Goal: Information Seeking & Learning: Learn about a topic

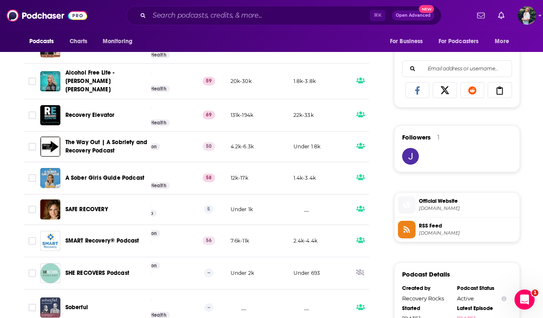
scroll to position [0, 191]
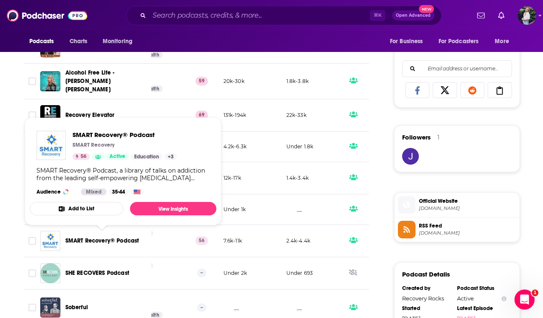
click at [103, 240] on span "SMART Recovery® Podcast" at bounding box center [102, 240] width 74 height 7
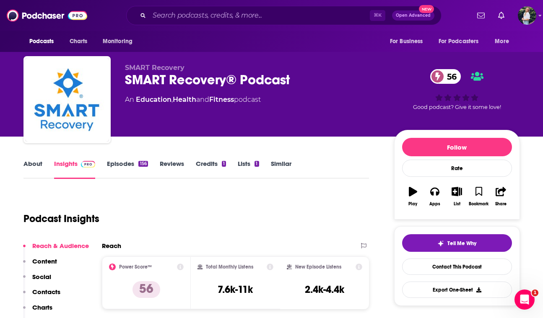
click at [30, 163] on link "About" at bounding box center [32, 169] width 19 height 19
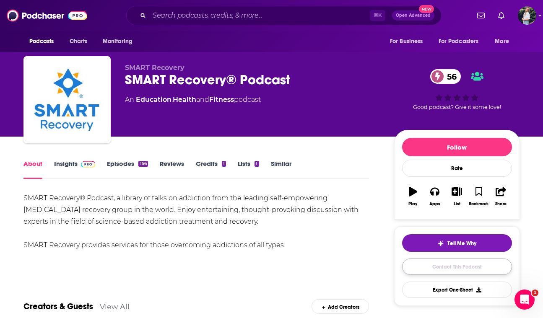
click at [455, 267] on link "Contact This Podcast" at bounding box center [457, 267] width 110 height 16
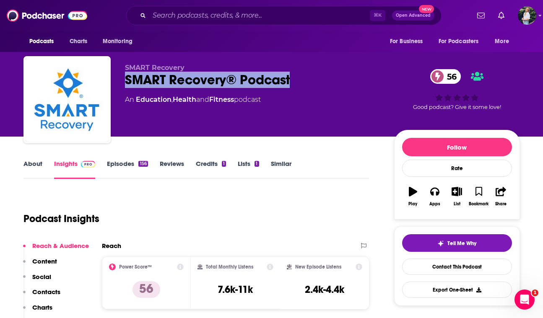
drag, startPoint x: 300, startPoint y: 83, endPoint x: 128, endPoint y: 83, distance: 172.2
click at [128, 83] on div "SMART Recovery® Podcast 56" at bounding box center [253, 80] width 256 height 16
copy h2 "SMART Recovery® Podcast"
click at [476, 271] on link "Contact This Podcast" at bounding box center [457, 267] width 110 height 16
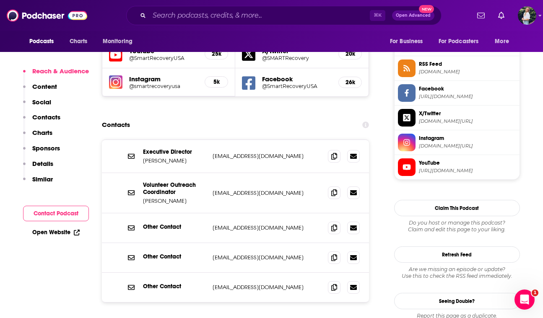
scroll to position [756, 0]
click at [332, 150] on span at bounding box center [334, 156] width 13 height 13
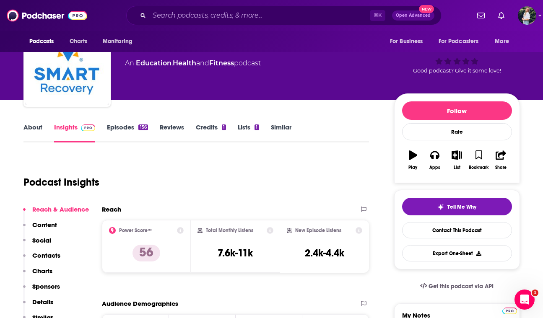
scroll to position [0, 0]
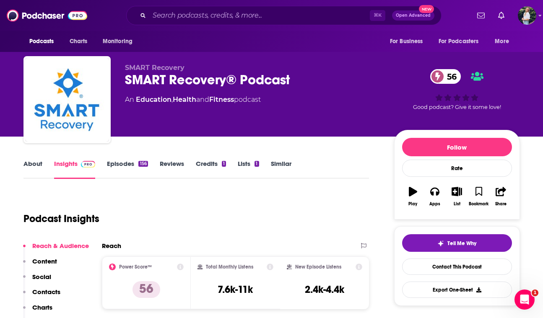
click at [277, 165] on link "Similar" at bounding box center [281, 169] width 21 height 19
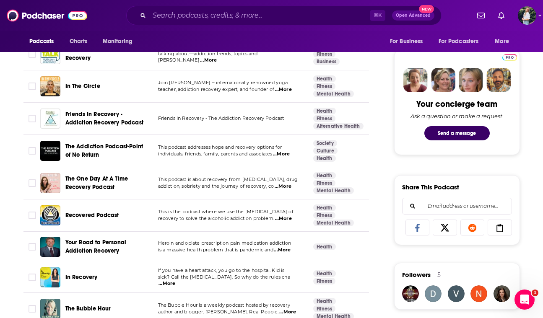
click at [287, 189] on span "...More" at bounding box center [282, 186] width 17 height 7
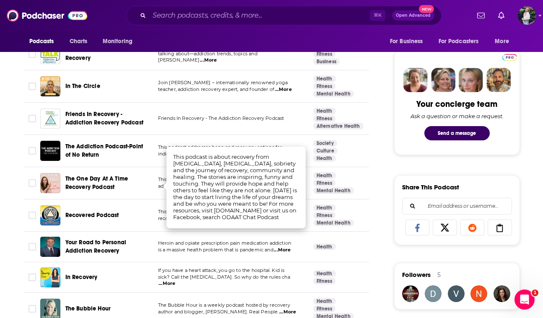
click at [88, 181] on span "The One Day At A Time Recovery Podcast" at bounding box center [96, 183] width 63 height 16
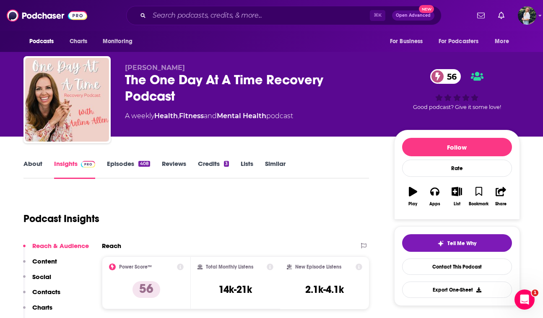
click at [32, 167] on link "About" at bounding box center [32, 169] width 19 height 19
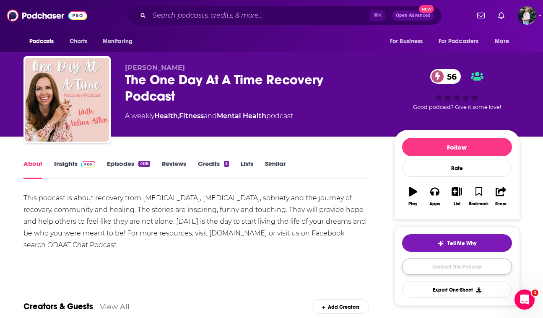
click at [408, 266] on link "Contact This Podcast" at bounding box center [457, 267] width 110 height 16
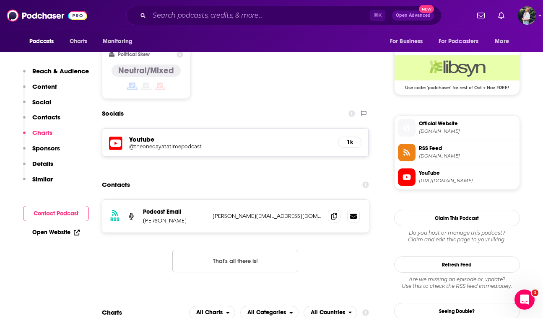
scroll to position [670, 0]
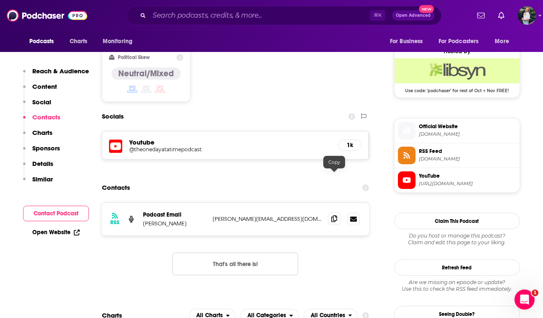
click at [339, 212] on span at bounding box center [334, 218] width 13 height 13
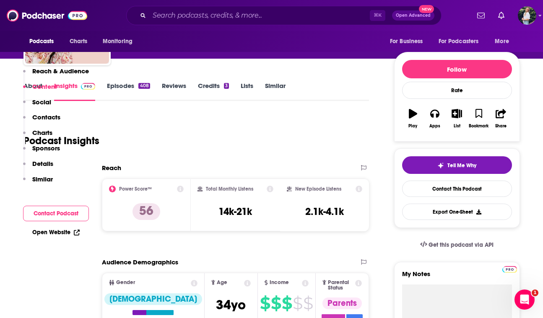
scroll to position [0, 0]
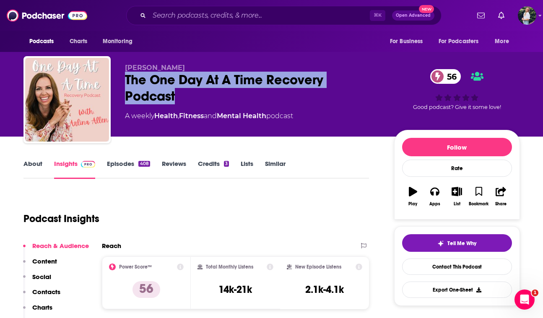
drag, startPoint x: 122, startPoint y: 80, endPoint x: 184, endPoint y: 94, distance: 63.6
click at [184, 94] on div "[PERSON_NAME] The One Day At A Time Recovery Podcast 56 A weekly Health , Fitne…" at bounding box center [271, 101] width 496 height 91
copy h2 "The One Day At A Time Recovery Podcast"
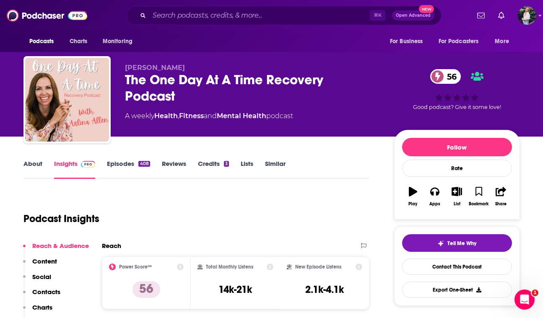
click at [174, 225] on div "Podcast Insights" at bounding box center [192, 213] width 339 height 43
click at [34, 162] on link "About" at bounding box center [32, 169] width 19 height 19
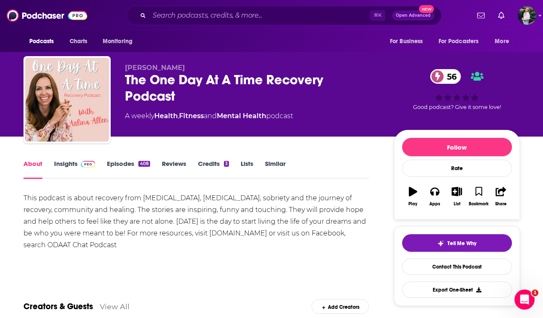
click at [277, 165] on link "Similar" at bounding box center [275, 169] width 21 height 19
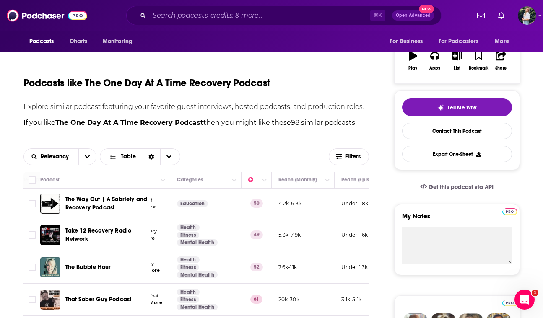
scroll to position [0, 140]
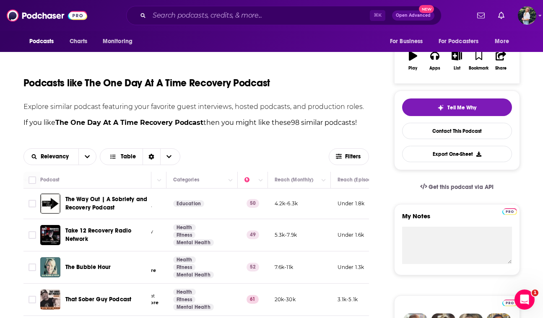
click at [96, 204] on span "The Way Out | A Sobriety and Recovery Podcast" at bounding box center [106, 203] width 83 height 17
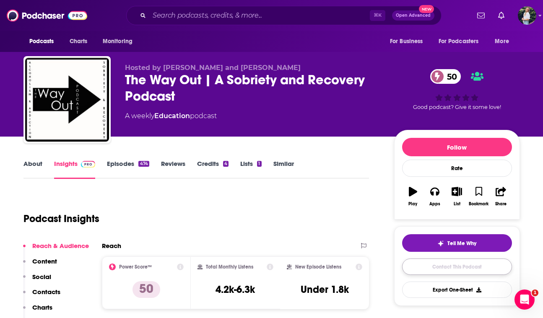
click at [435, 267] on link "Contact This Podcast" at bounding box center [457, 267] width 110 height 16
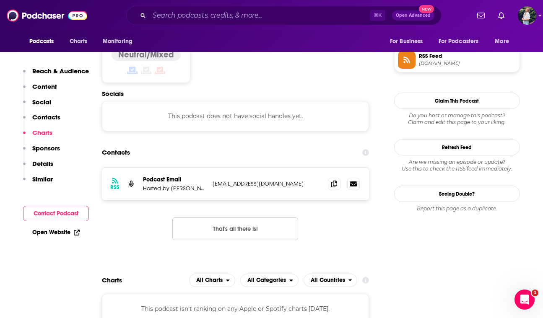
scroll to position [689, 0]
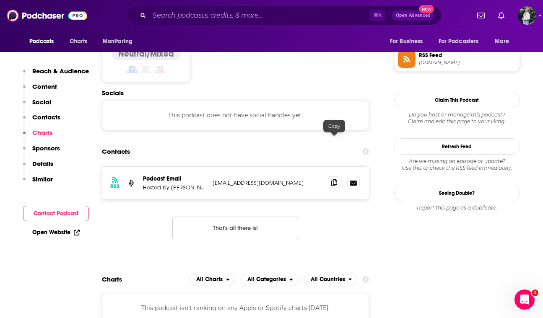
click at [335, 179] on icon at bounding box center [334, 182] width 6 height 7
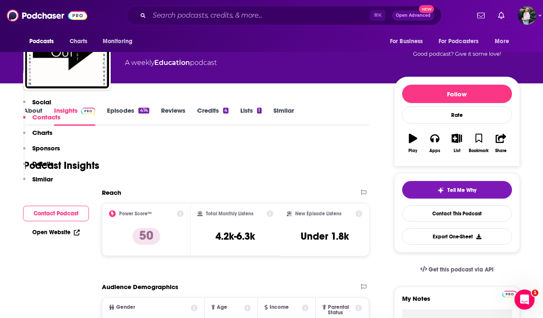
scroll to position [0, 0]
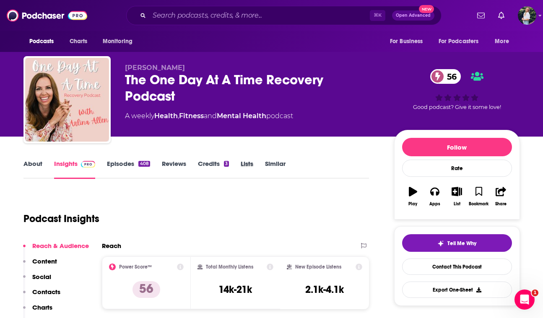
click at [264, 163] on div "Lists" at bounding box center [253, 169] width 24 height 19
click at [275, 165] on link "Similar" at bounding box center [275, 169] width 21 height 19
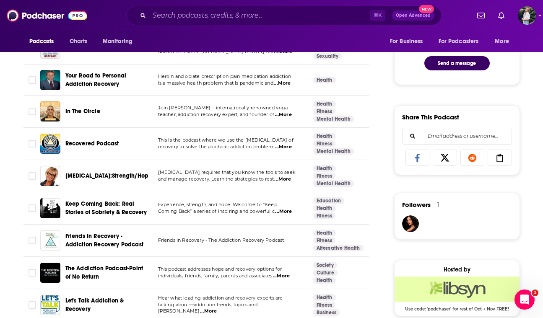
scroll to position [452, 0]
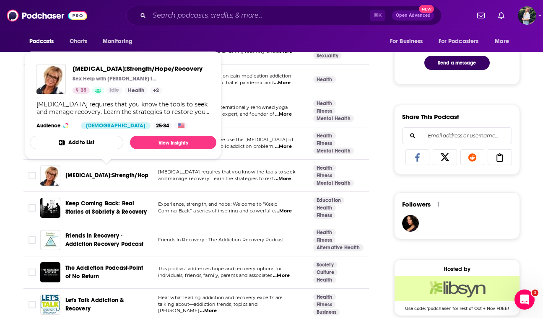
click at [78, 172] on span "[MEDICAL_DATA]:Strength/Hope/Recovery" at bounding box center [122, 175] width 114 height 7
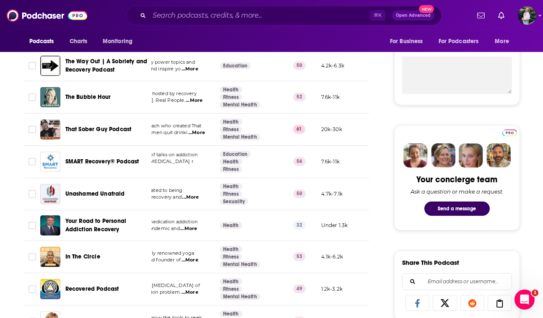
scroll to position [0, 95]
click at [109, 132] on span "That Sober Guy Podcast" at bounding box center [98, 129] width 66 height 7
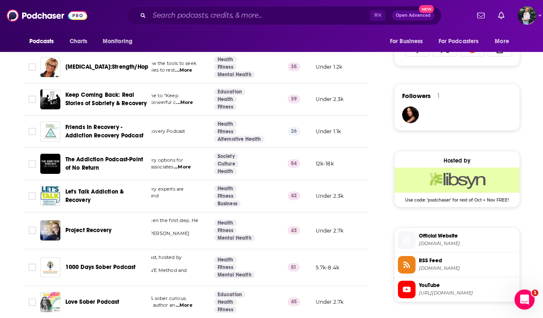
scroll to position [0, 100]
click at [102, 193] on span "Let's Talk Addiction & Recovery" at bounding box center [94, 196] width 59 height 16
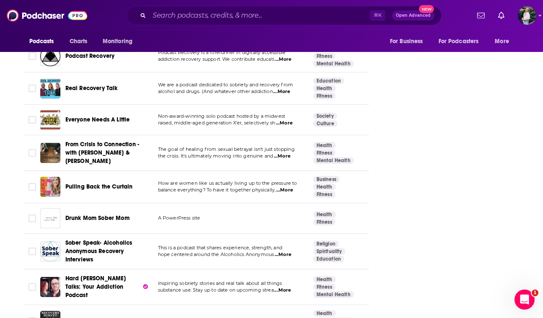
click at [286, 251] on span "...More" at bounding box center [282, 254] width 17 height 7
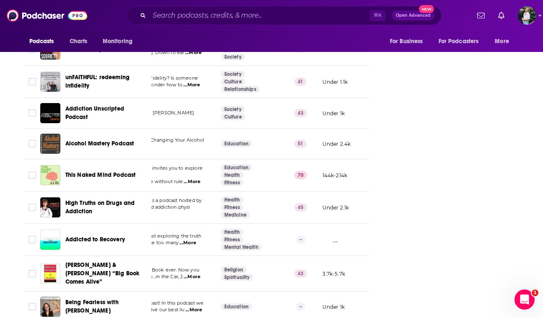
scroll to position [3108, 0]
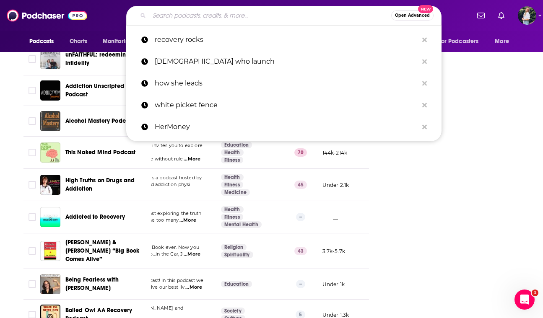
click at [183, 18] on input "Search podcasts, credits, & more..." at bounding box center [270, 15] width 242 height 13
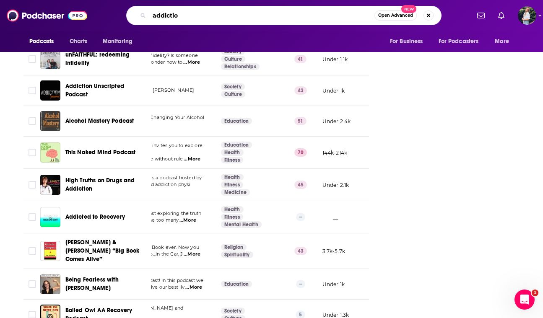
type input "addiction"
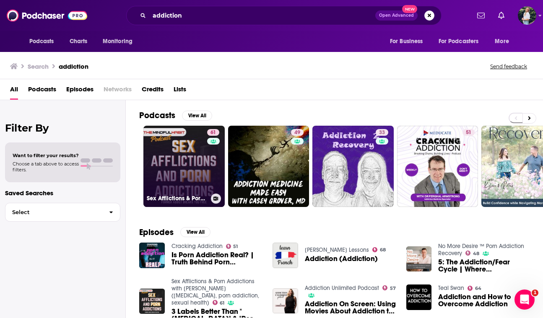
click at [196, 151] on link "61 Sex Afflictions & Porn Addictions with [PERSON_NAME] ([MEDICAL_DATA], porn a…" at bounding box center [183, 166] width 81 height 81
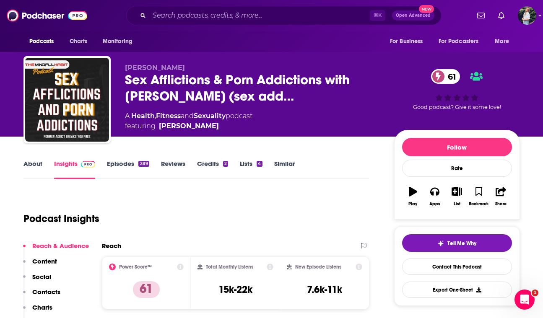
click at [39, 163] on link "About" at bounding box center [32, 169] width 19 height 19
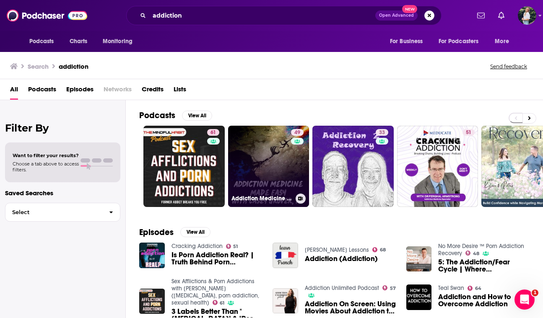
click at [272, 200] on h3 "Addiction Medicine Made Easy | Fighting back against addiction" at bounding box center [261, 198] width 61 height 7
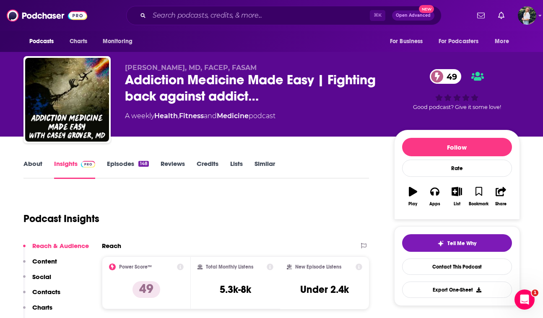
click at [34, 171] on link "About" at bounding box center [32, 169] width 19 height 19
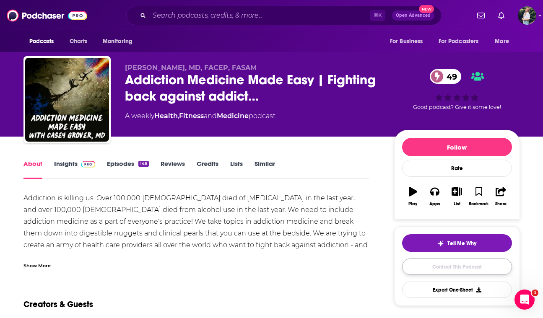
click at [420, 269] on link "Contact This Podcast" at bounding box center [457, 267] width 110 height 16
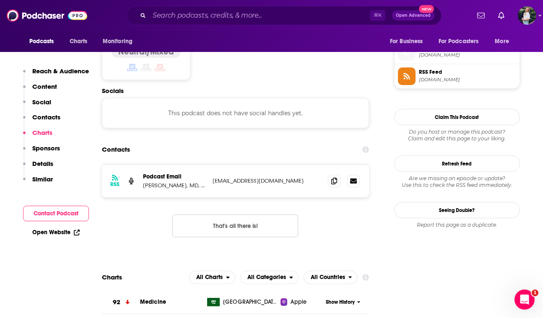
scroll to position [682, 0]
click at [334, 177] on icon at bounding box center [334, 180] width 6 height 7
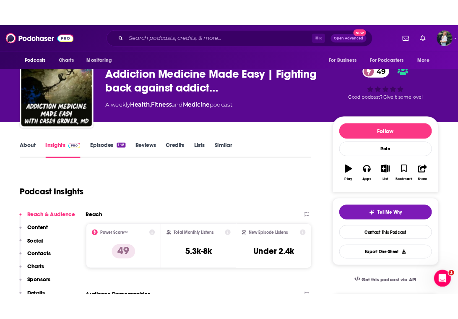
scroll to position [0, 0]
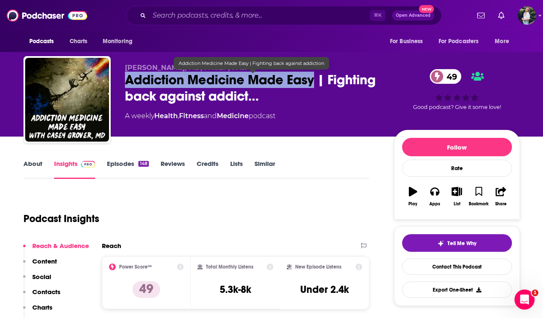
drag, startPoint x: 316, startPoint y: 83, endPoint x: 129, endPoint y: 80, distance: 187.8
click at [129, 80] on span "Addiction Medicine Made Easy | Fighting back against addict…" at bounding box center [253, 88] width 256 height 33
copy h2 "Addiction Medicine Made Easy"
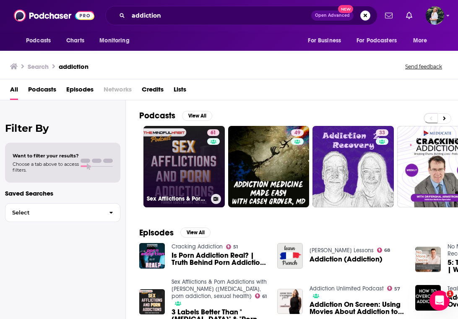
scroll to position [0, 46]
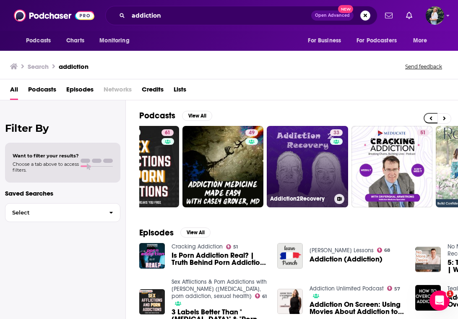
click at [294, 161] on link "33 Addiction2Recovery" at bounding box center [307, 166] width 81 height 81
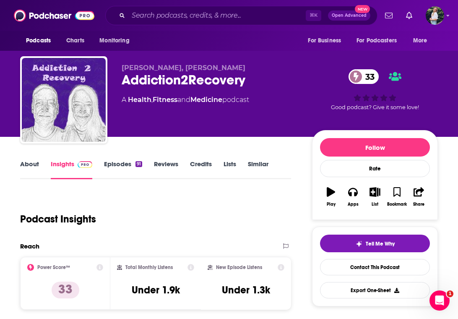
click at [33, 166] on link "About" at bounding box center [29, 169] width 19 height 19
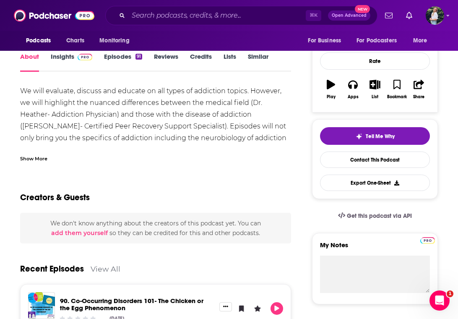
scroll to position [108, 0]
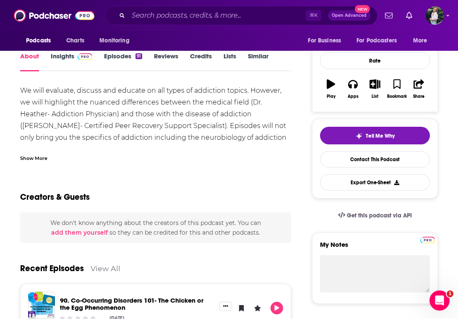
click at [41, 159] on div "Show More" at bounding box center [33, 157] width 27 height 8
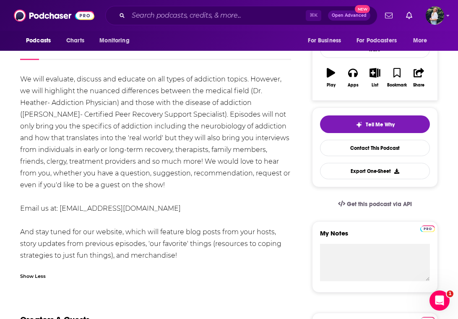
scroll to position [122, 0]
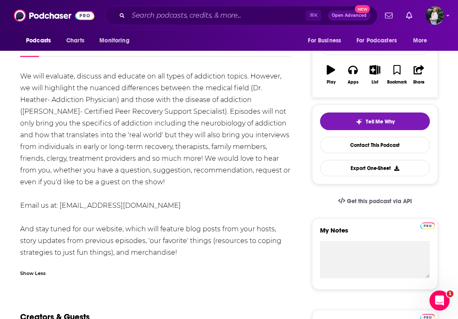
drag, startPoint x: 199, startPoint y: 205, endPoint x: 60, endPoint y: 206, distance: 139.1
click at [60, 206] on div "We will evaluate, discuss and educate on all types of addiction topics. However…" at bounding box center [155, 164] width 271 height 188
copy div "[EMAIL_ADDRESS][DOMAIN_NAME]"
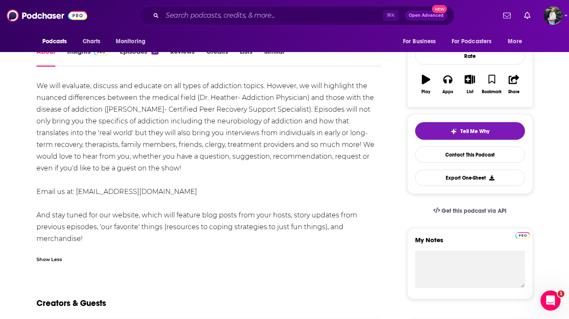
scroll to position [0, 0]
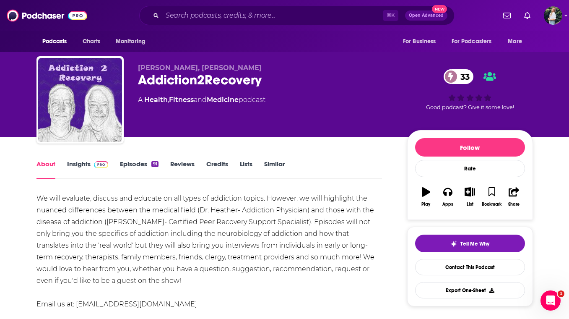
click at [268, 163] on link "Similar" at bounding box center [274, 169] width 21 height 19
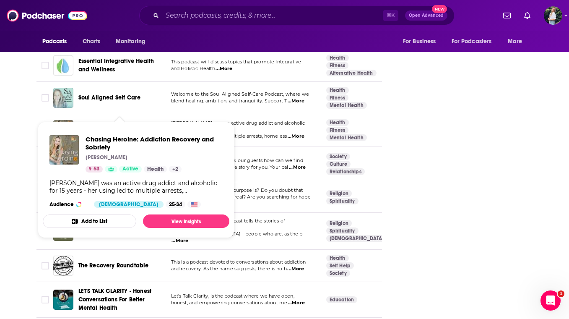
click at [121, 122] on span "Chasing Heroine: Addiction Recovery and Sobriety" at bounding box center [116, 130] width 77 height 16
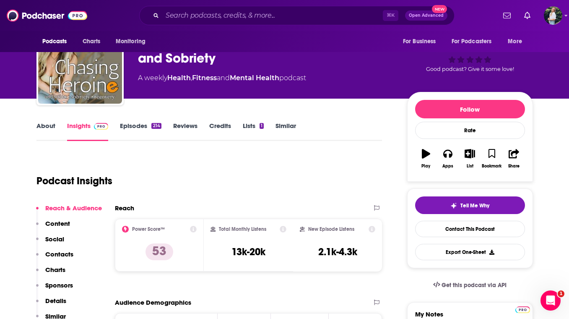
scroll to position [41, 0]
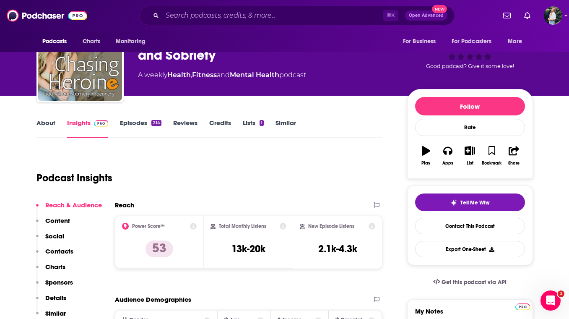
click at [47, 119] on link "About" at bounding box center [45, 128] width 19 height 19
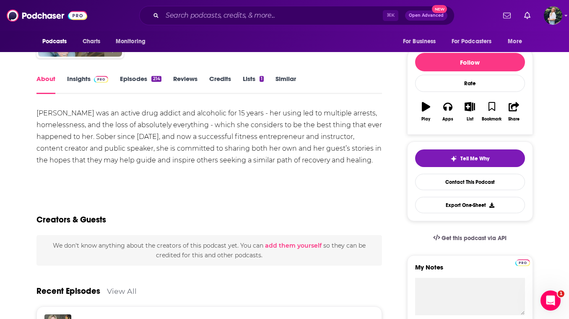
scroll to position [80, 0]
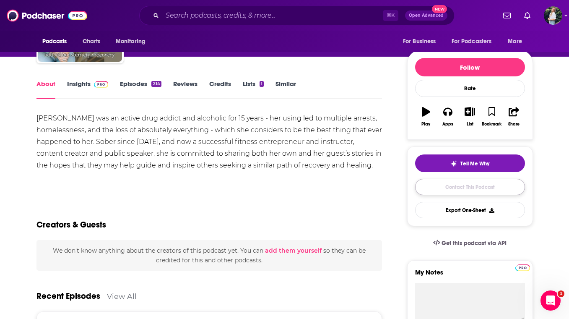
click at [425, 190] on link "Contact This Podcast" at bounding box center [470, 187] width 110 height 16
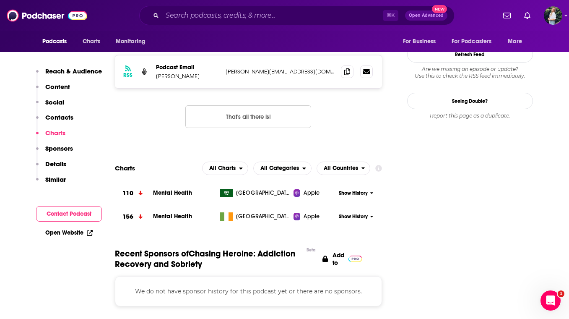
scroll to position [702, 0]
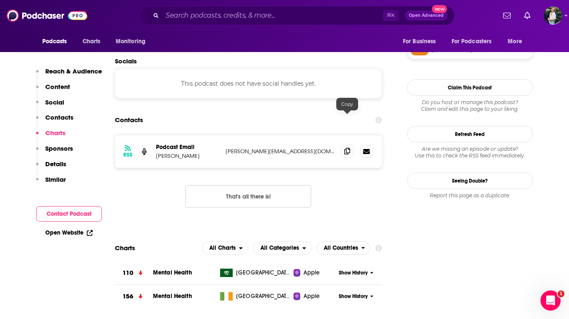
click at [344, 148] on icon at bounding box center [347, 151] width 6 height 7
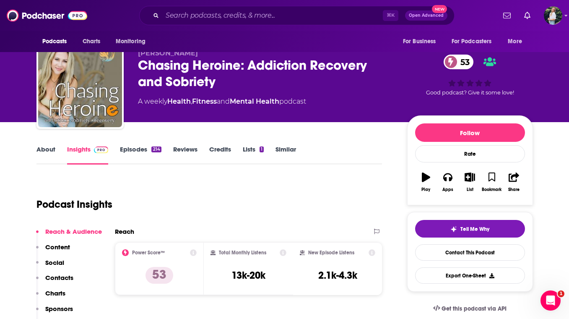
scroll to position [0, 0]
